Goal: Check status

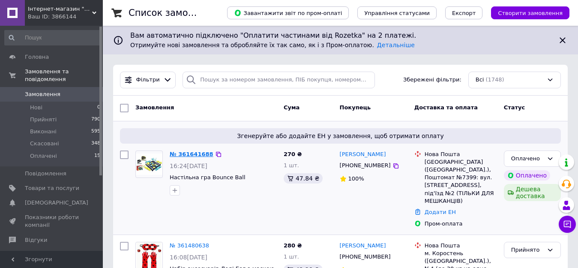
click at [177, 154] on link "№ 361641688" at bounding box center [192, 154] width 44 height 6
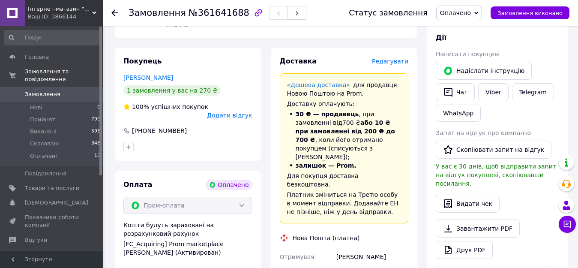
scroll to position [412, 0]
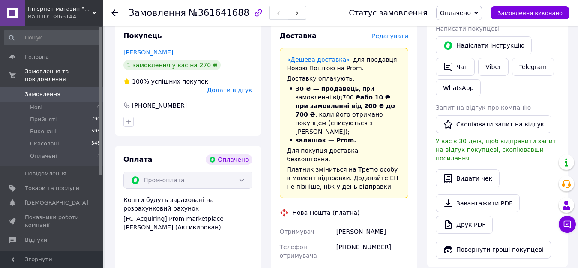
click at [354, 239] on div "[PHONE_NUMBER]" at bounding box center [371, 251] width 75 height 24
copy div "380952511738"
click at [347, 224] on div "[PERSON_NAME]" at bounding box center [371, 231] width 75 height 15
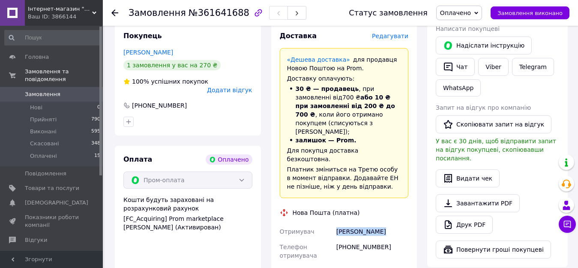
click at [347, 224] on div "[PERSON_NAME]" at bounding box center [371, 231] width 75 height 15
copy div "[PERSON_NAME]"
drag, startPoint x: 335, startPoint y: 227, endPoint x: 387, endPoint y: 258, distance: 60.7
copy div "м. [GEOGRAPHIC_DATA] ([GEOGRAPHIC_DATA].), Поштомат №7399: вул. [STREET_ADDRESS…"
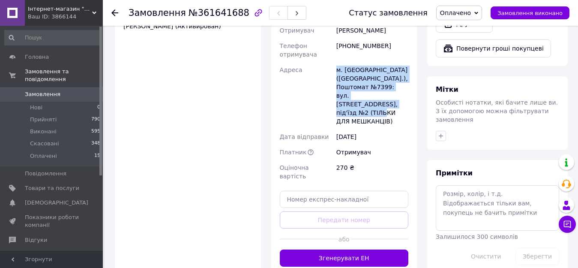
scroll to position [629, 0]
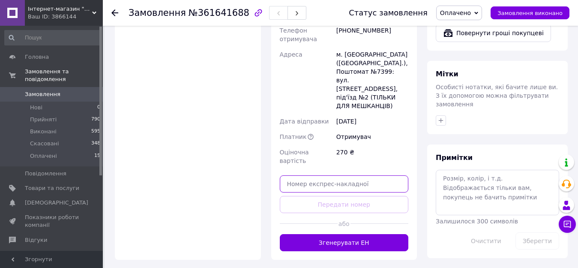
click at [317, 175] on input "text" at bounding box center [344, 183] width 129 height 17
paste input "20451247455835"
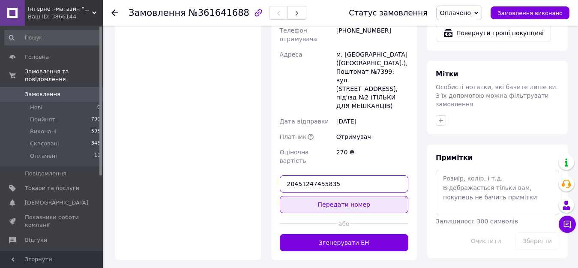
type input "20451247455835"
click at [325, 196] on button "Передати номер" at bounding box center [344, 204] width 129 height 17
